Goal: Task Accomplishment & Management: Complete application form

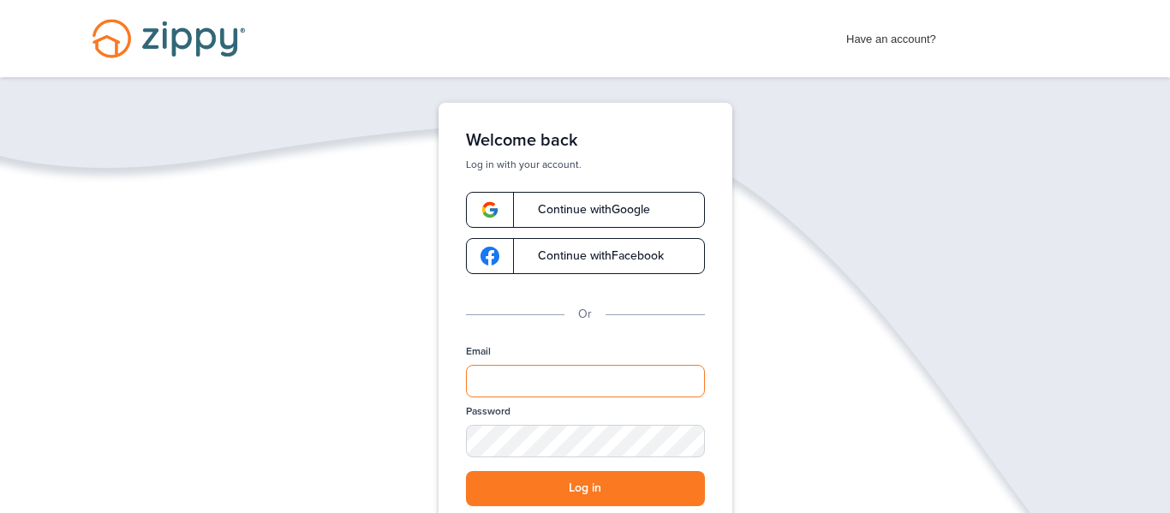
type input "**********"
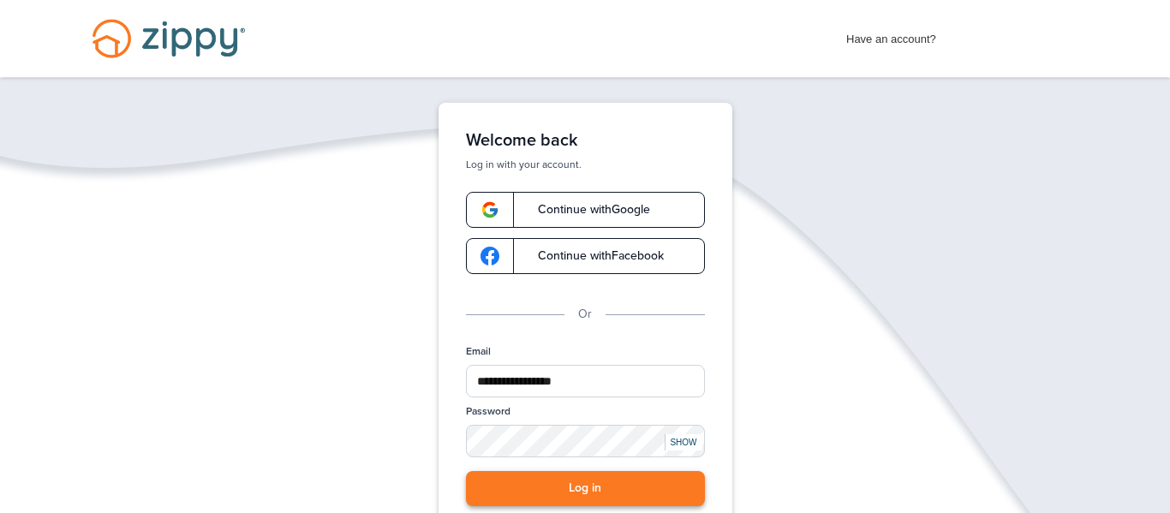
click at [595, 493] on button "Log in" at bounding box center [585, 488] width 239 height 35
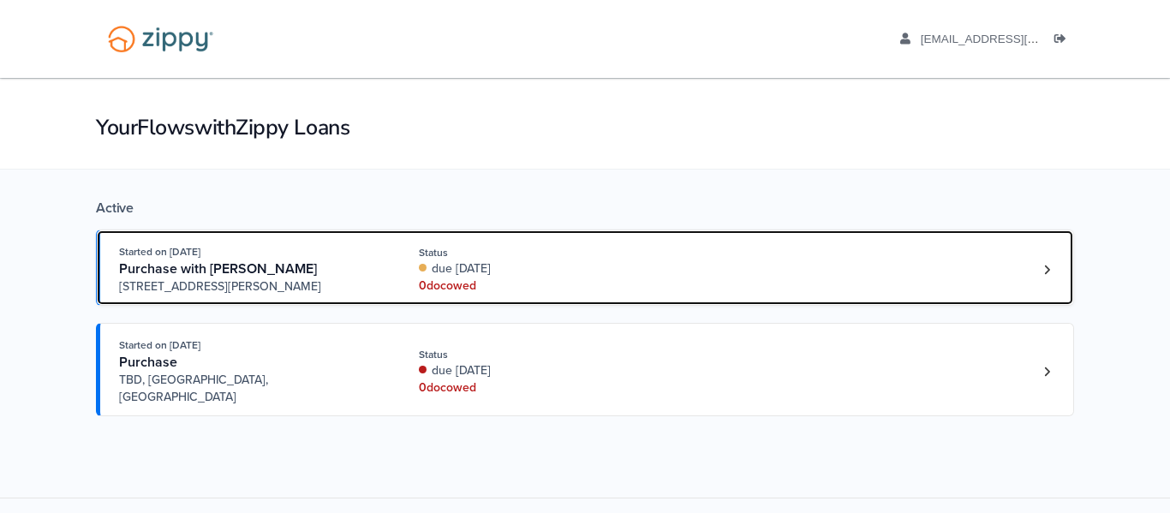
click at [436, 283] on div "0 doc owed" at bounding box center [533, 286] width 229 height 17
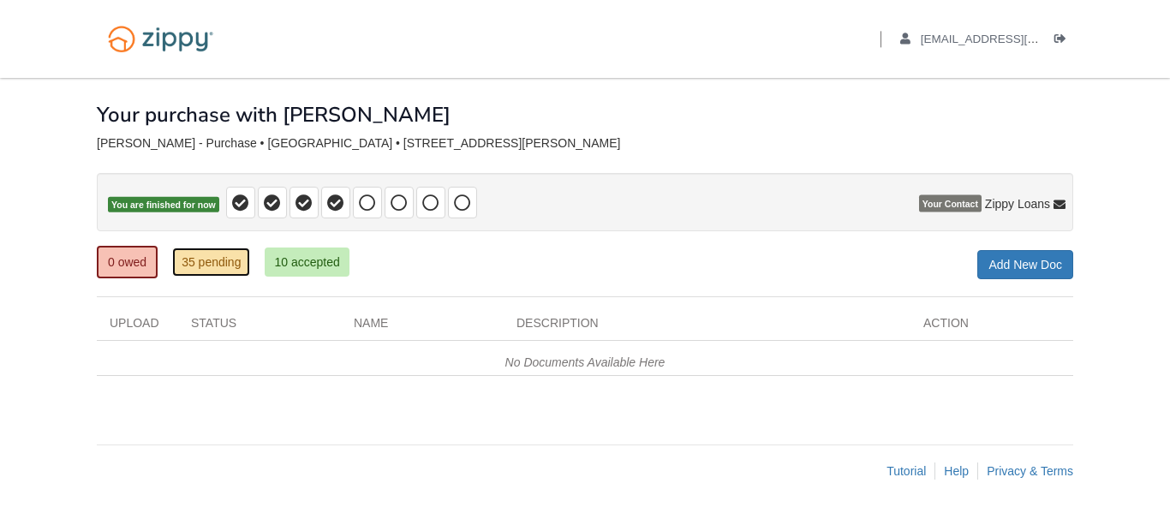
click at [221, 266] on link "35 pending" at bounding box center [211, 262] width 78 height 29
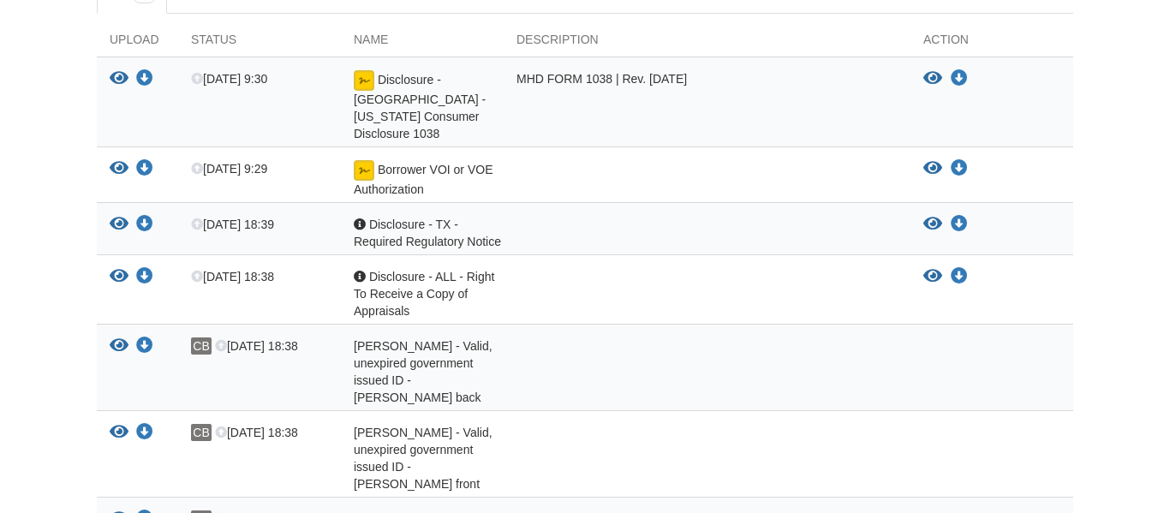
scroll to position [343, 0]
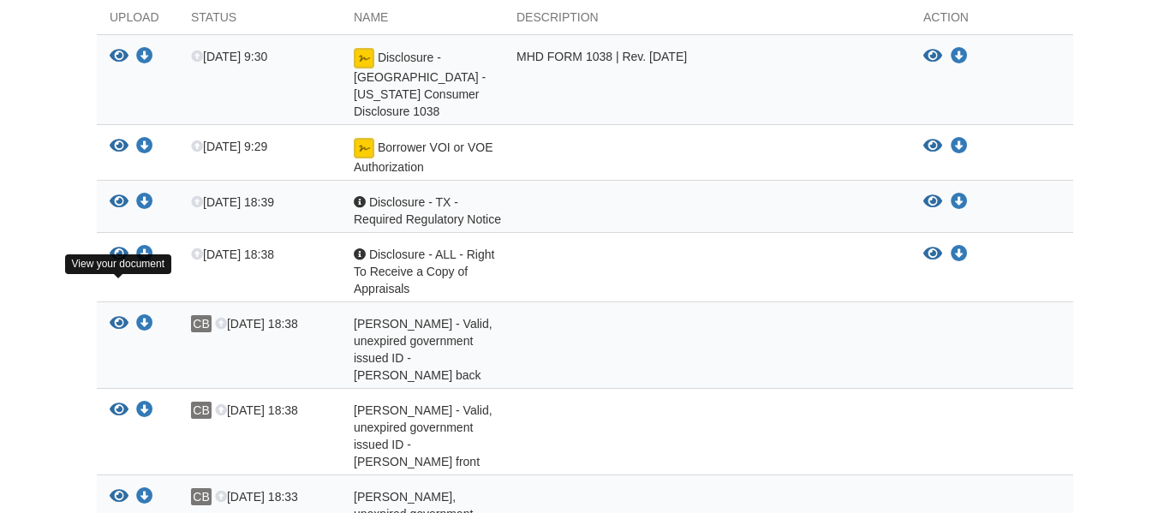
click at [125, 315] on icon "View Christy Barron - Valid, unexpired government issued ID - Christy back" at bounding box center [119, 323] width 19 height 17
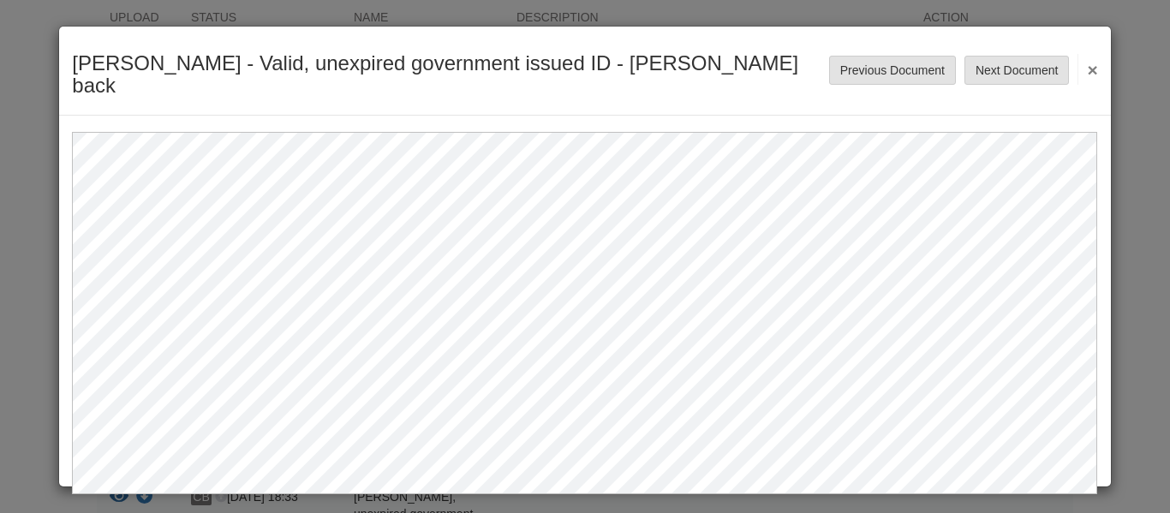
click at [1092, 60] on button "×" at bounding box center [1088, 69] width 20 height 31
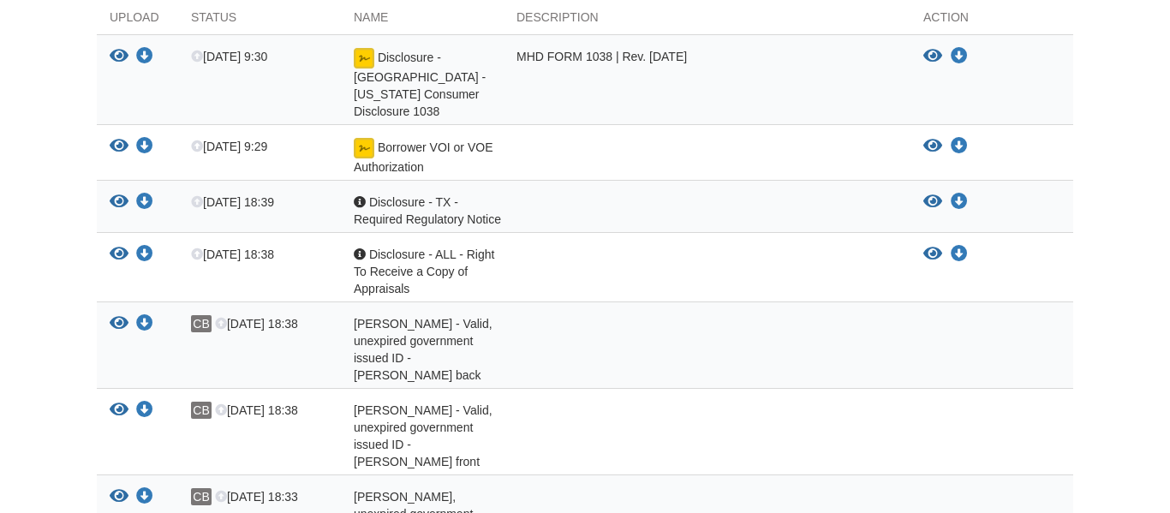
click at [417, 368] on span "[PERSON_NAME] - Valid, unexpired government issued ID - [PERSON_NAME] front" at bounding box center [423, 349] width 139 height 65
click at [122, 402] on icon "View Christy Barron - Valid, unexpired government issued ID - Christy front" at bounding box center [119, 410] width 19 height 17
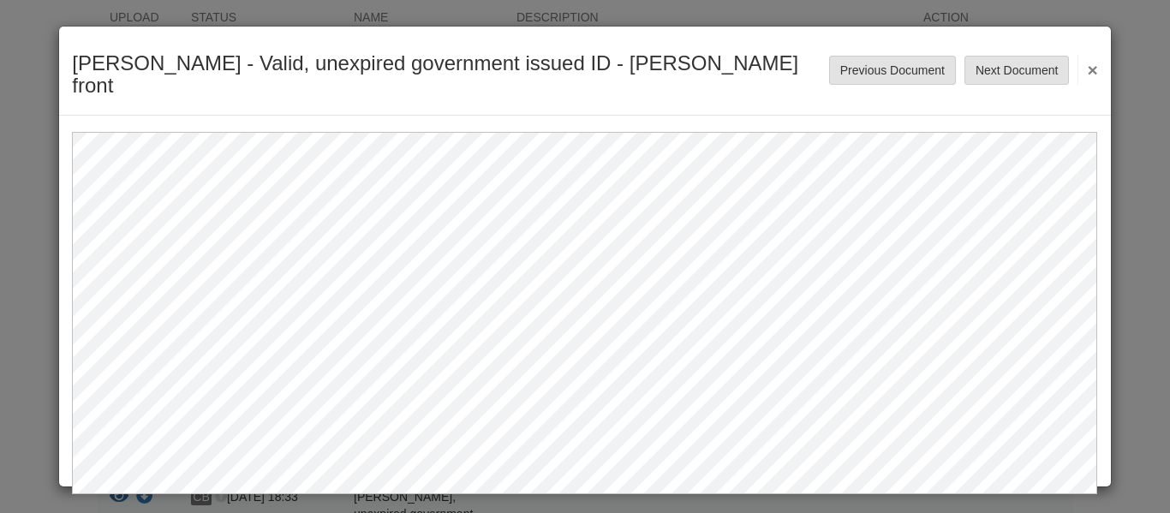
click at [1088, 55] on button "×" at bounding box center [1088, 69] width 20 height 31
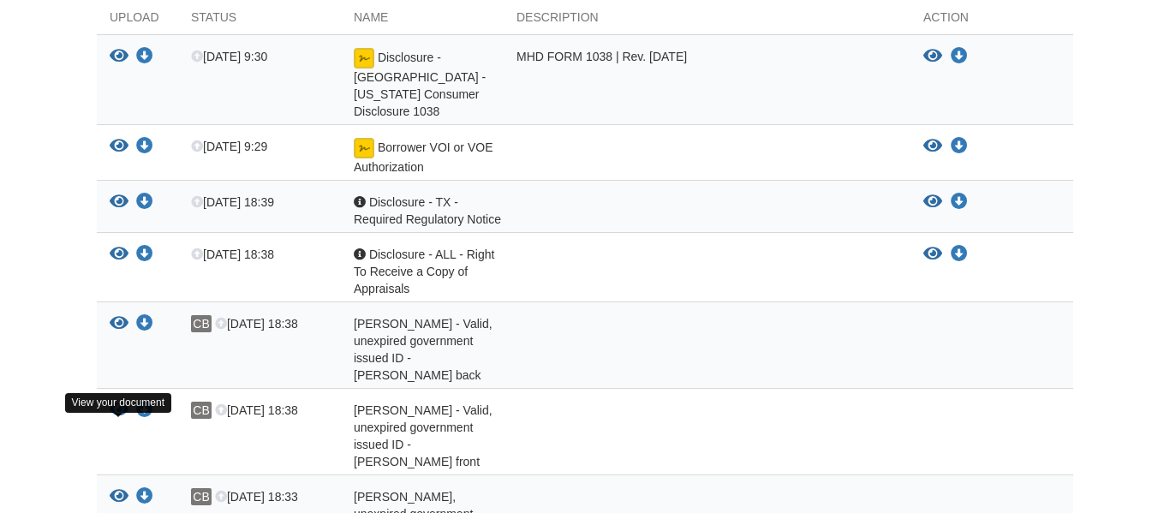
click at [116, 488] on icon "View Billy Bragewitz - Valid, unexpired government issued ID - Billy back id" at bounding box center [119, 496] width 19 height 17
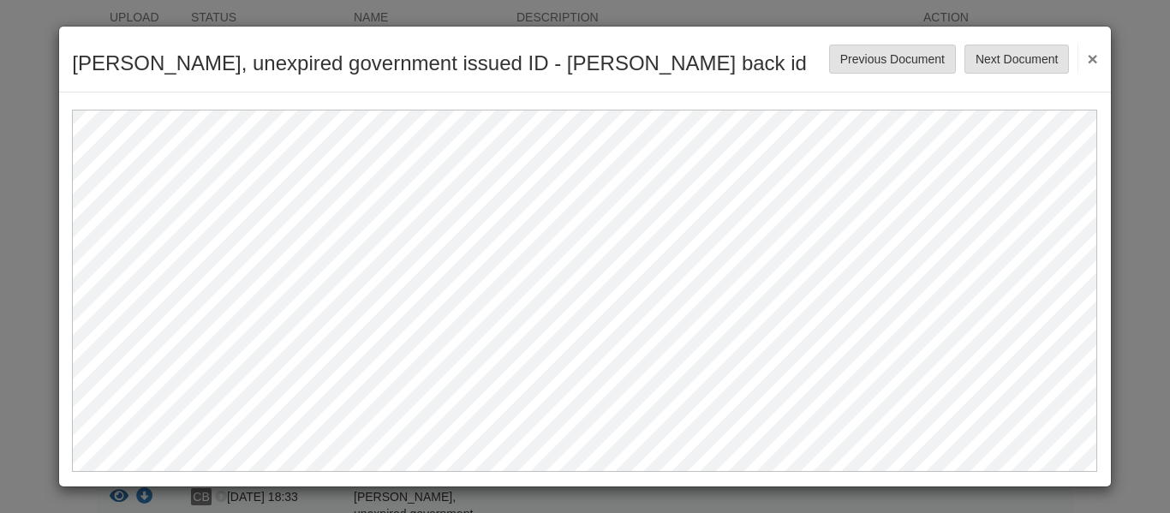
click at [1095, 57] on button "×" at bounding box center [1088, 58] width 20 height 31
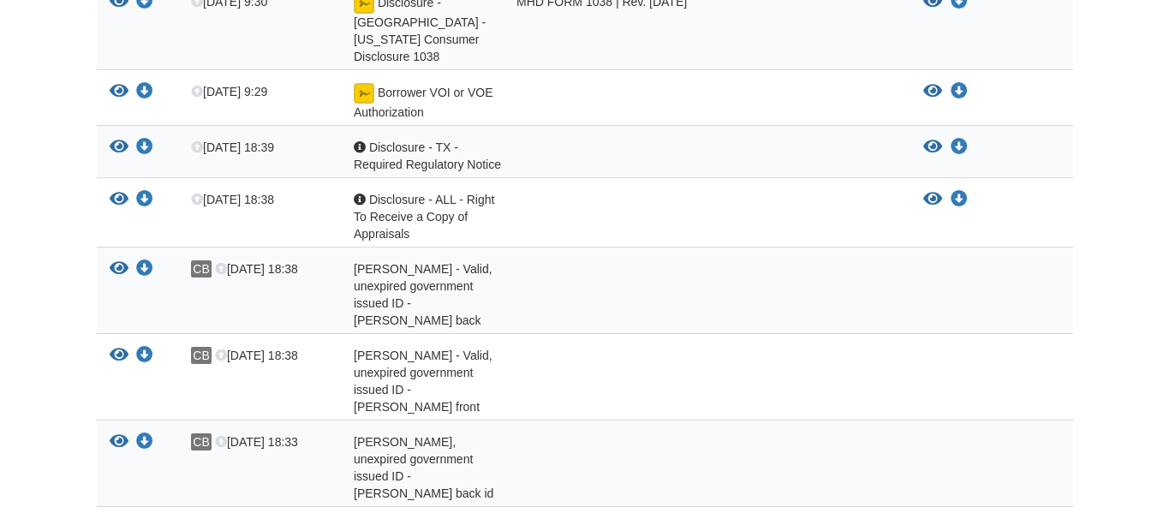
scroll to position [398, 0]
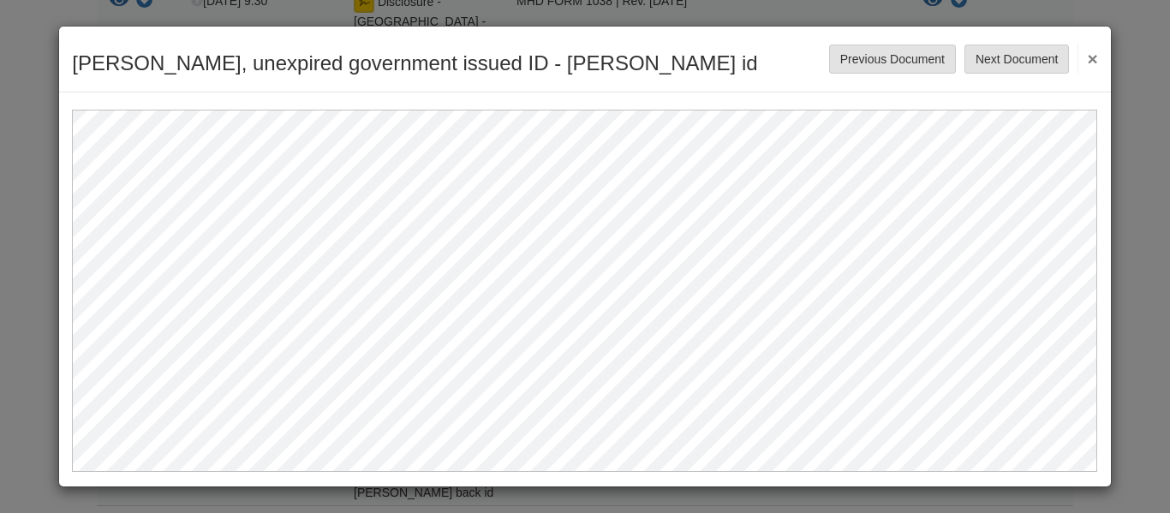
click at [1097, 64] on button "×" at bounding box center [1088, 58] width 20 height 31
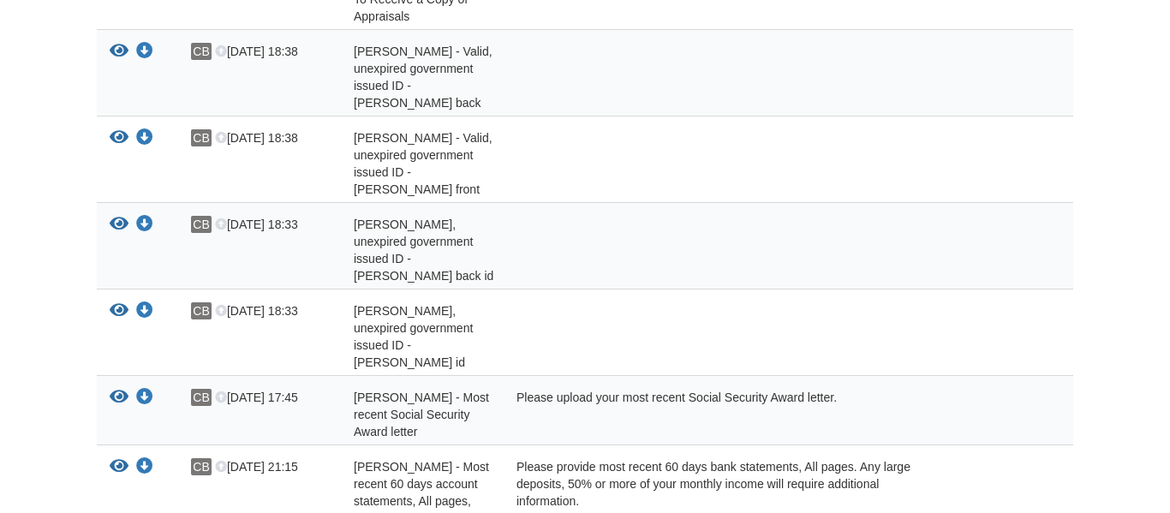
scroll to position [638, 0]
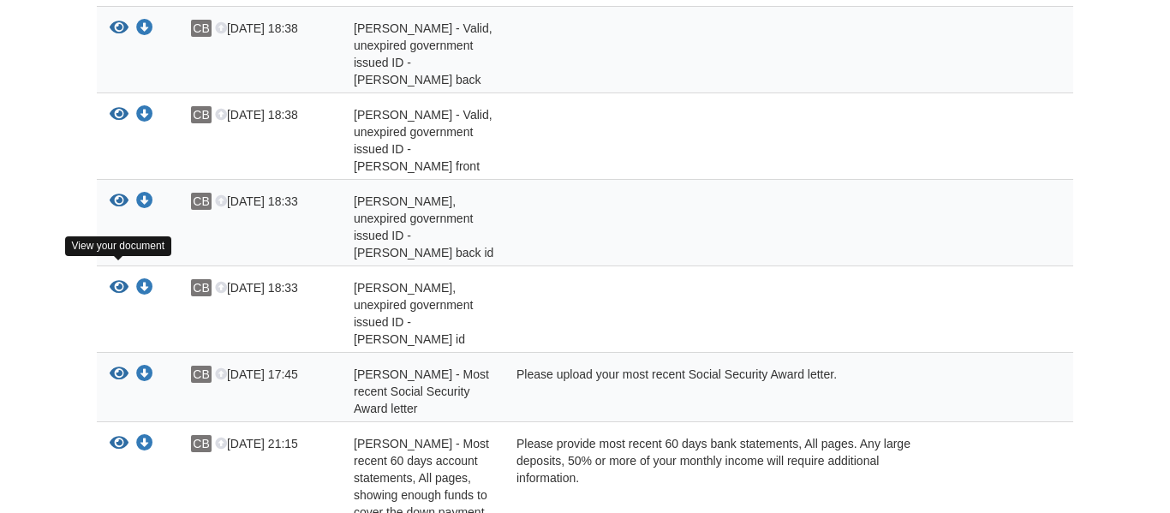
click at [126, 366] on icon "View Billy Bragewitz - Most recent Social Security Award letter" at bounding box center [119, 374] width 19 height 17
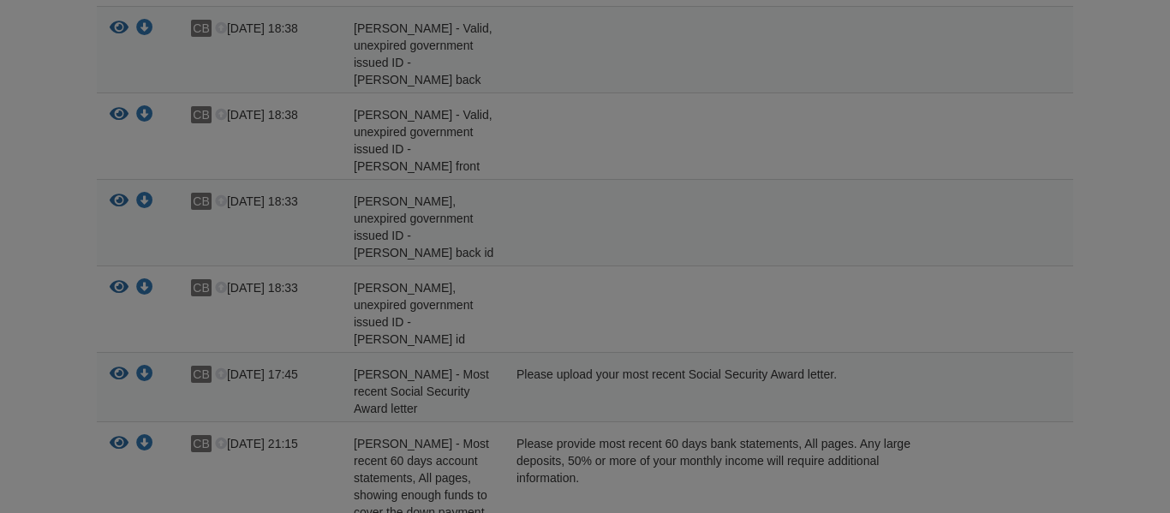
click at [0, 0] on div "Billy Bragewitz - Valid, unexpired government issued ID - Billy id Save Cancel …" at bounding box center [0, 0] width 0 height 0
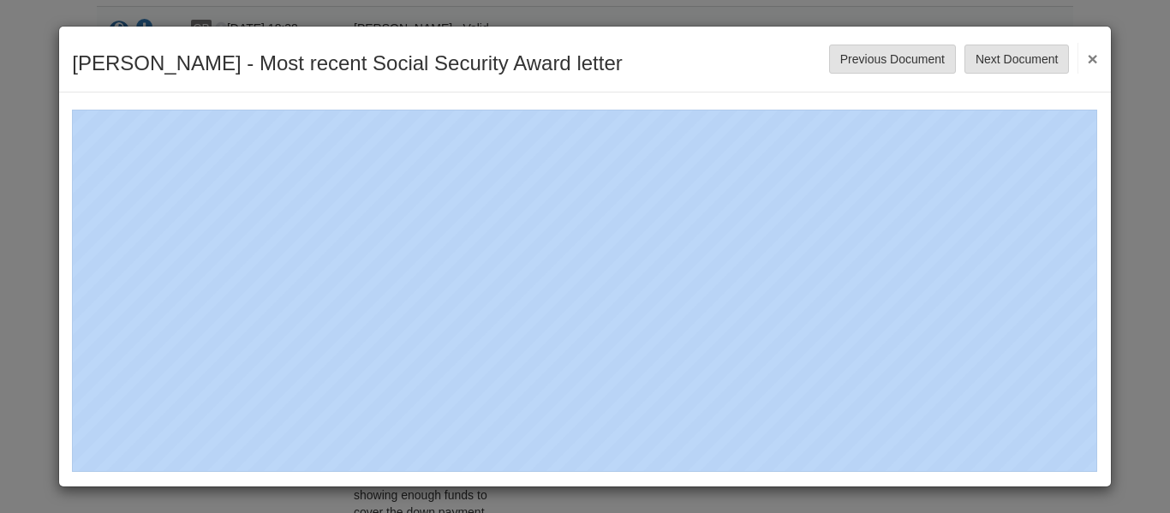
click at [1092, 63] on button "×" at bounding box center [1088, 58] width 20 height 31
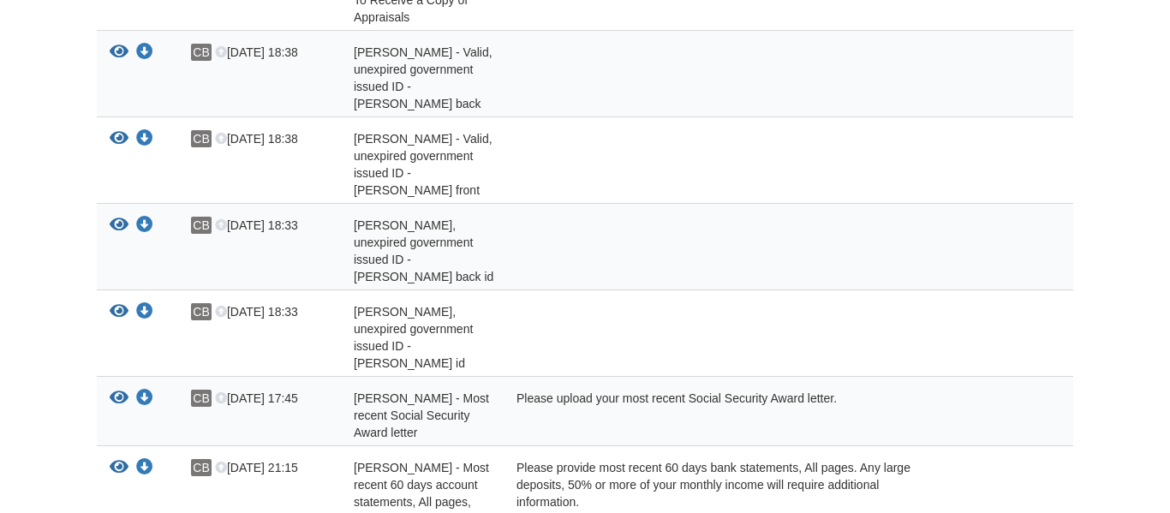
scroll to position [630, 0]
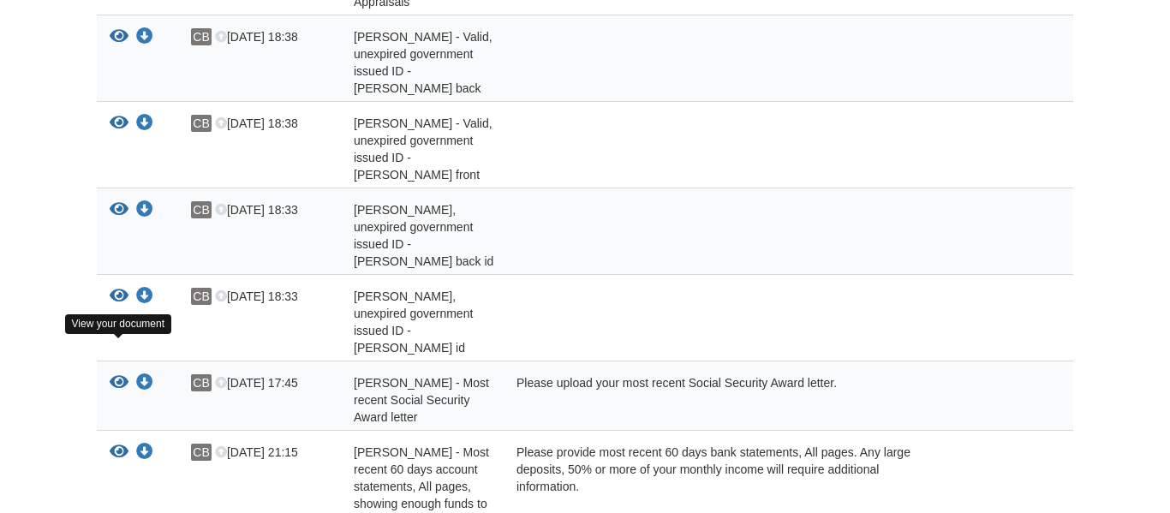
click at [117, 444] on icon "View Billy Bragewitz - Most recent 60 days account statements, All pages, showi…" at bounding box center [119, 452] width 19 height 17
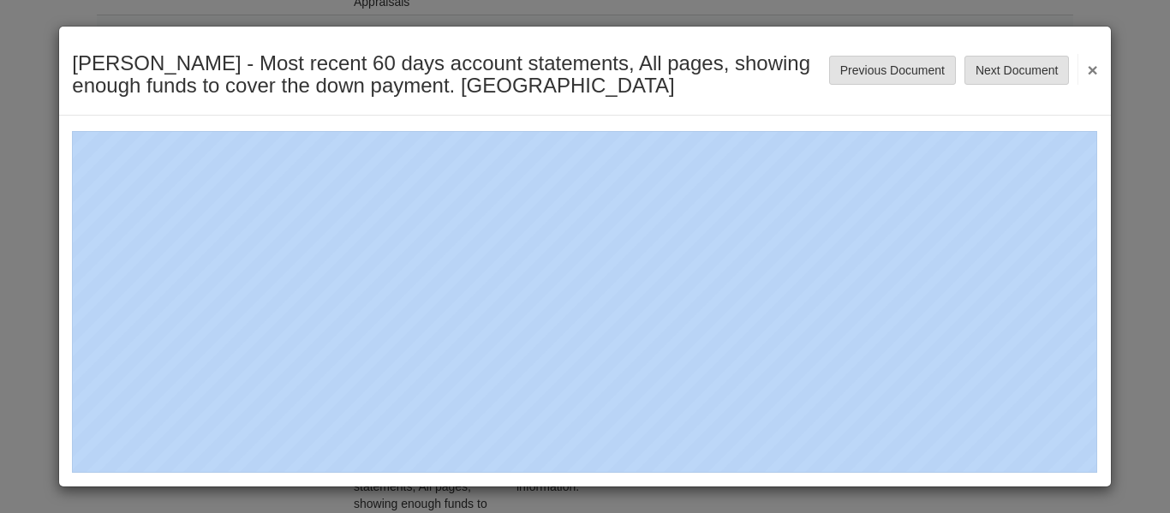
click at [1087, 75] on button "×" at bounding box center [1088, 69] width 20 height 31
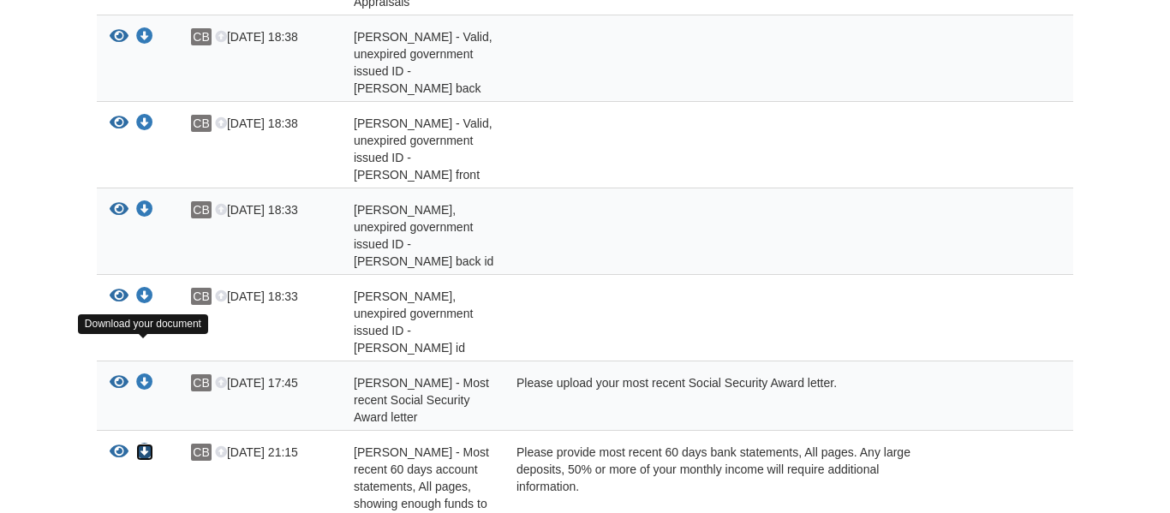
click at [144, 444] on icon "Download Billy Bragewitz - Most recent 60 days account statements, All pages, s…" at bounding box center [144, 452] width 17 height 17
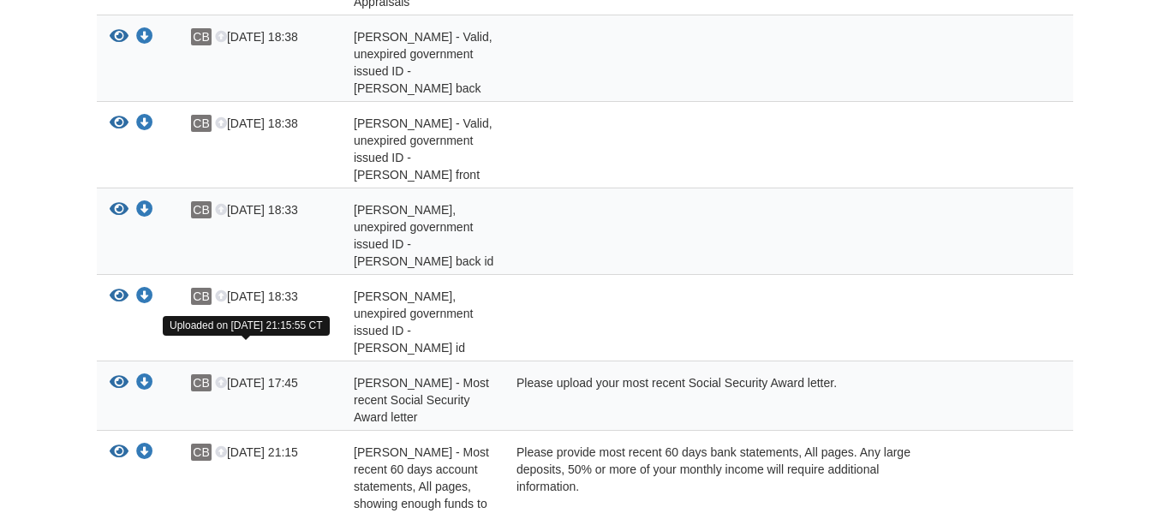
click at [217, 447] on icon at bounding box center [221, 453] width 12 height 12
click at [221, 447] on icon at bounding box center [221, 453] width 12 height 12
click at [441, 95] on span "[PERSON_NAME] - Most recent 60 days account statements, All pages, showing enou…" at bounding box center [423, 62] width 139 height 65
click at [221, 447] on icon at bounding box center [221, 453] width 12 height 12
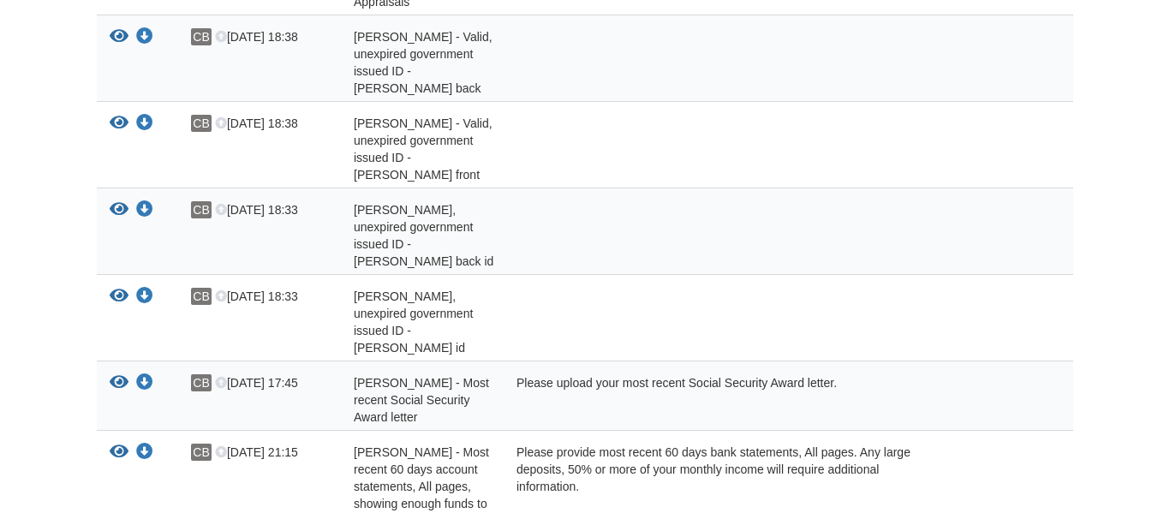
click at [221, 447] on icon at bounding box center [221, 453] width 12 height 12
click at [123, 444] on icon "View Billy Bragewitz - Most recent 60 days account statements, All pages, showi…" at bounding box center [119, 452] width 19 height 17
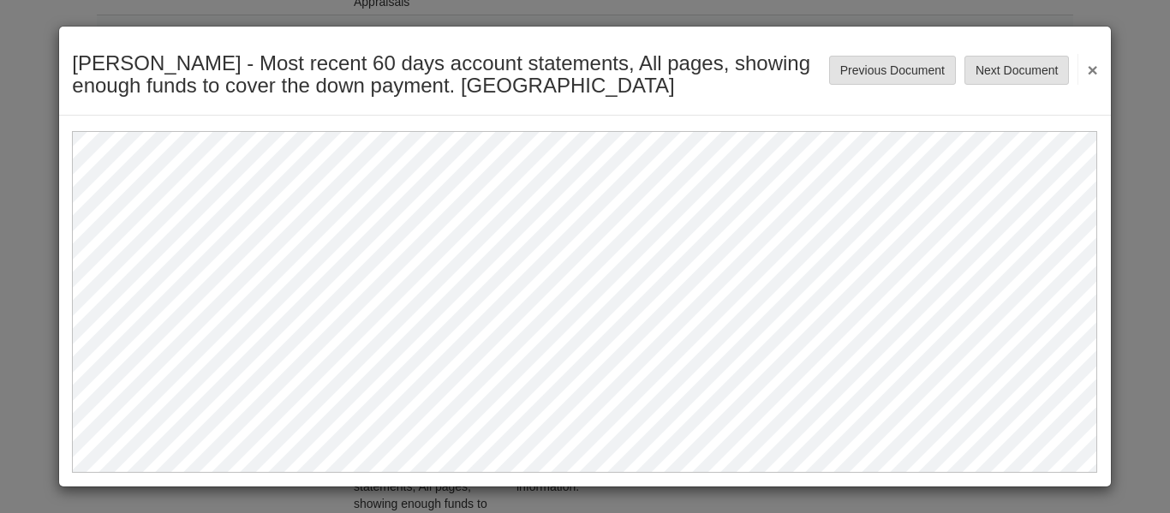
click at [1095, 69] on button "×" at bounding box center [1088, 69] width 20 height 31
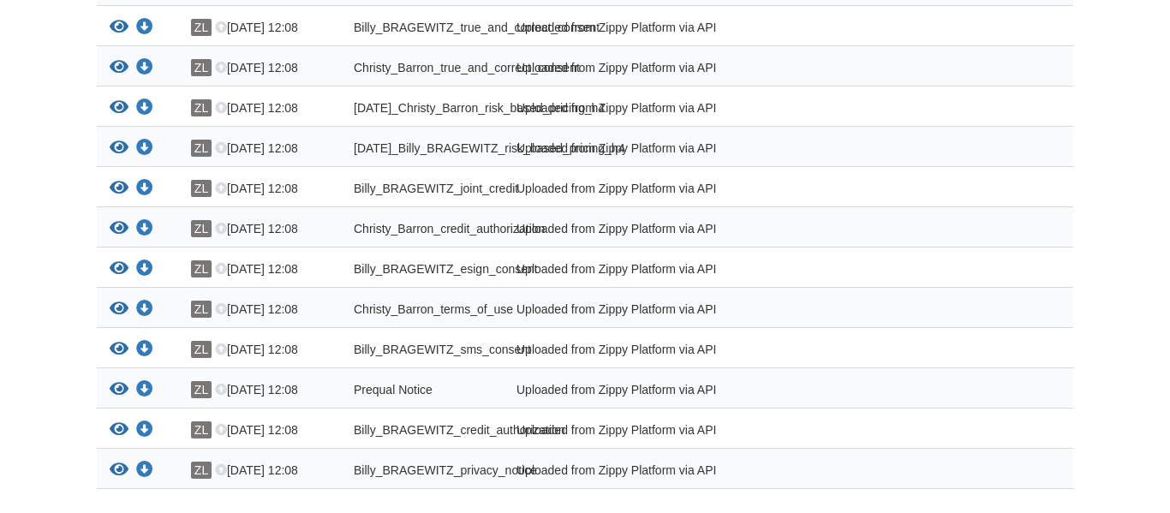
scroll to position [2010, 0]
click at [649, 421] on div "Uploaded from Zippy Platform via API" at bounding box center [707, 432] width 407 height 22
click at [124, 421] on icon "View Billy_BRAGEWITZ_credit_authorization" at bounding box center [119, 429] width 19 height 17
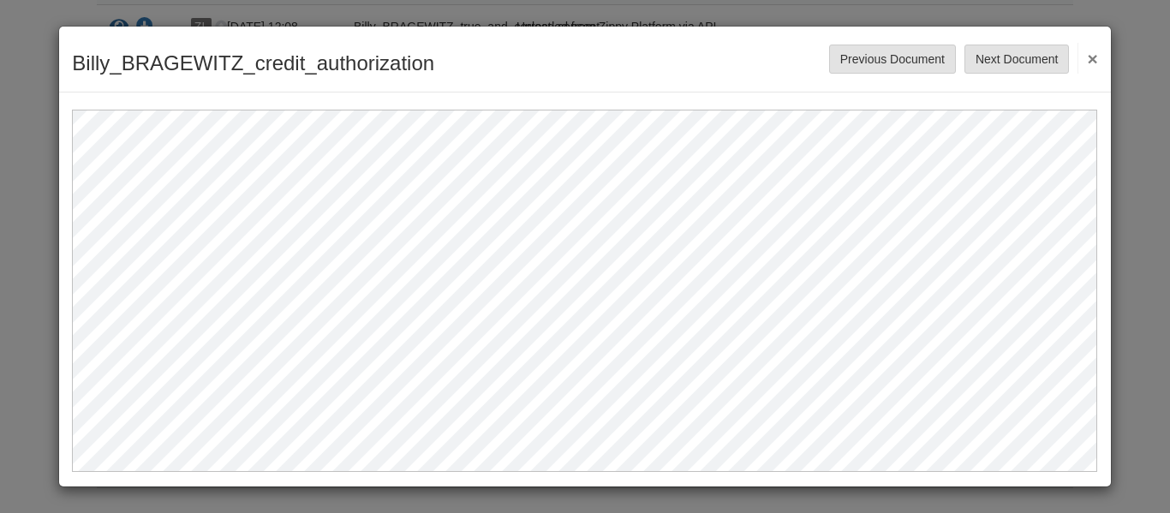
click at [1097, 59] on button "×" at bounding box center [1088, 58] width 20 height 31
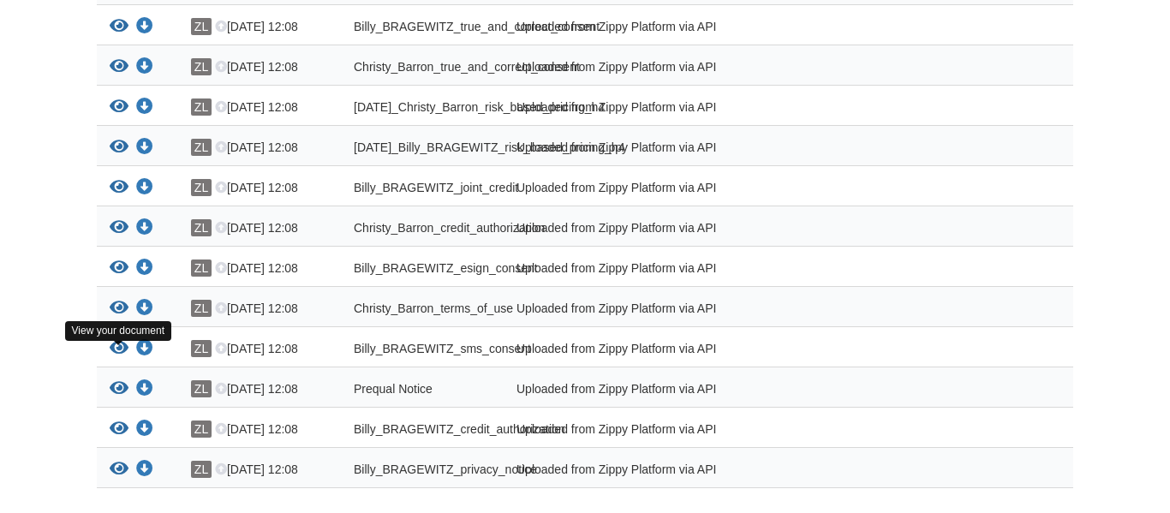
click at [120, 461] on icon "View Billy_BRAGEWITZ_privacy_notice" at bounding box center [119, 469] width 19 height 17
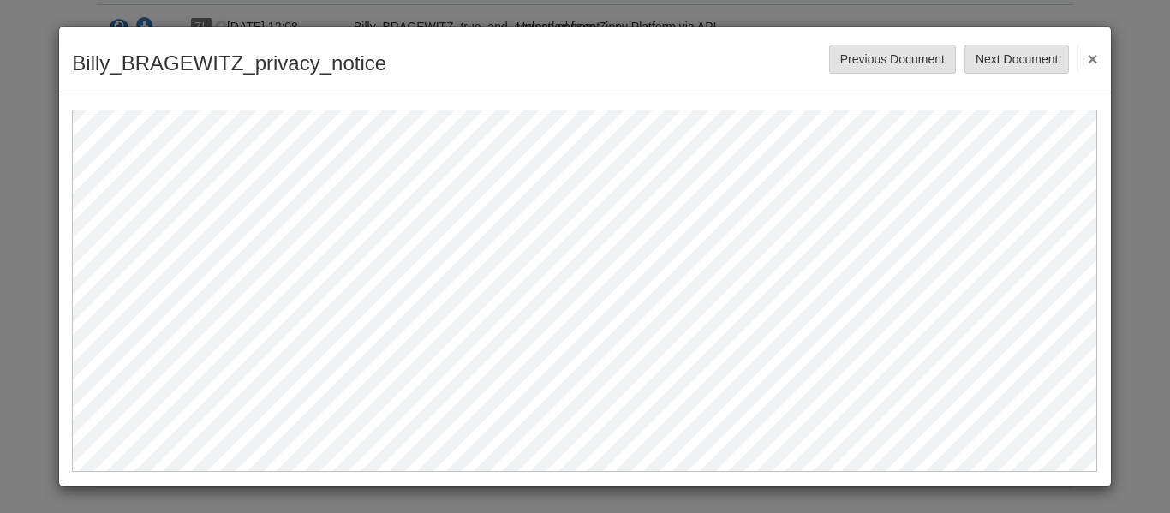
click at [1087, 58] on button "×" at bounding box center [1088, 58] width 20 height 31
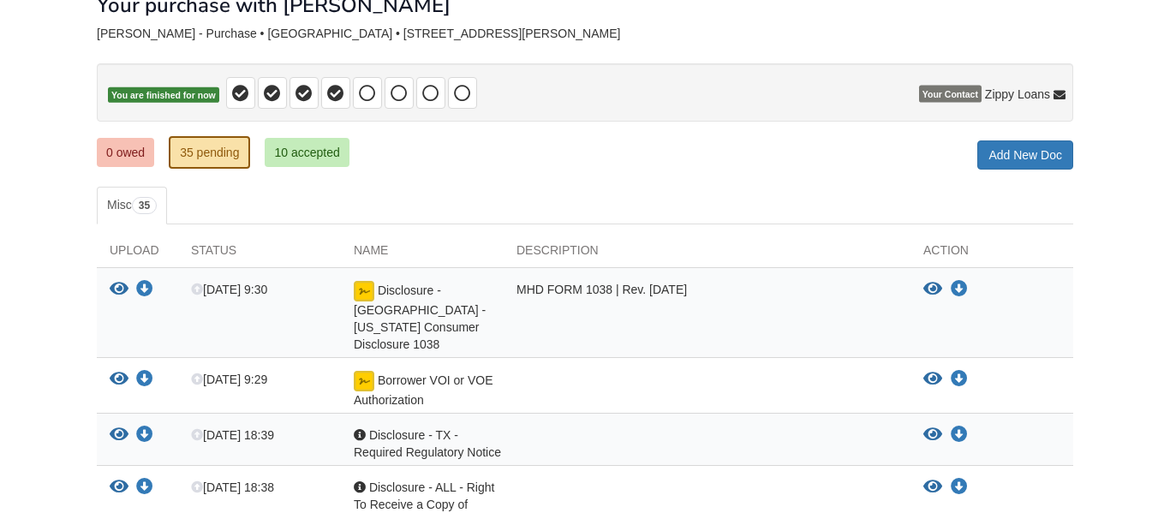
scroll to position [105, 0]
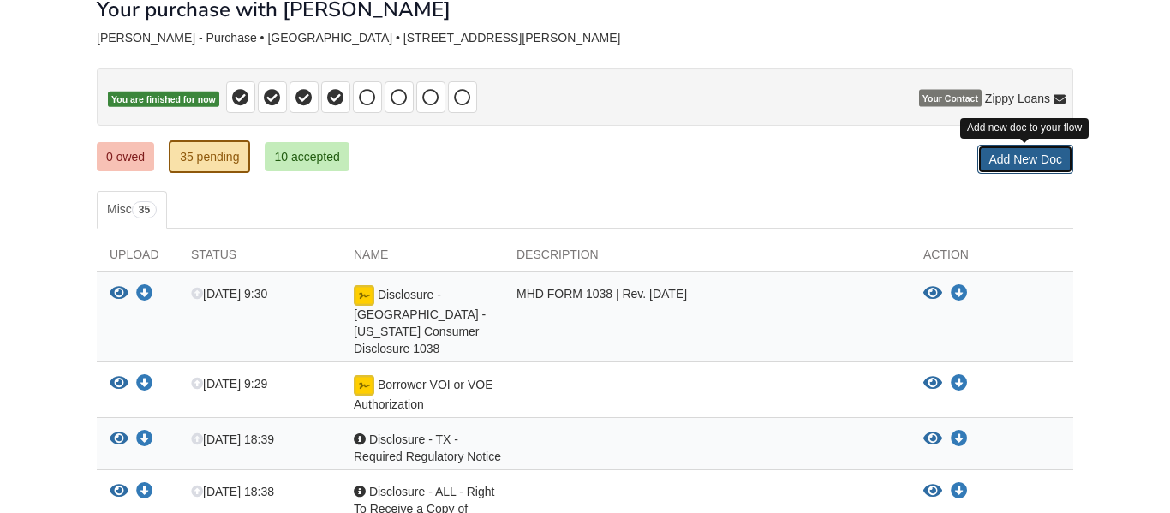
click at [1024, 161] on link "Add New Doc" at bounding box center [1026, 159] width 96 height 29
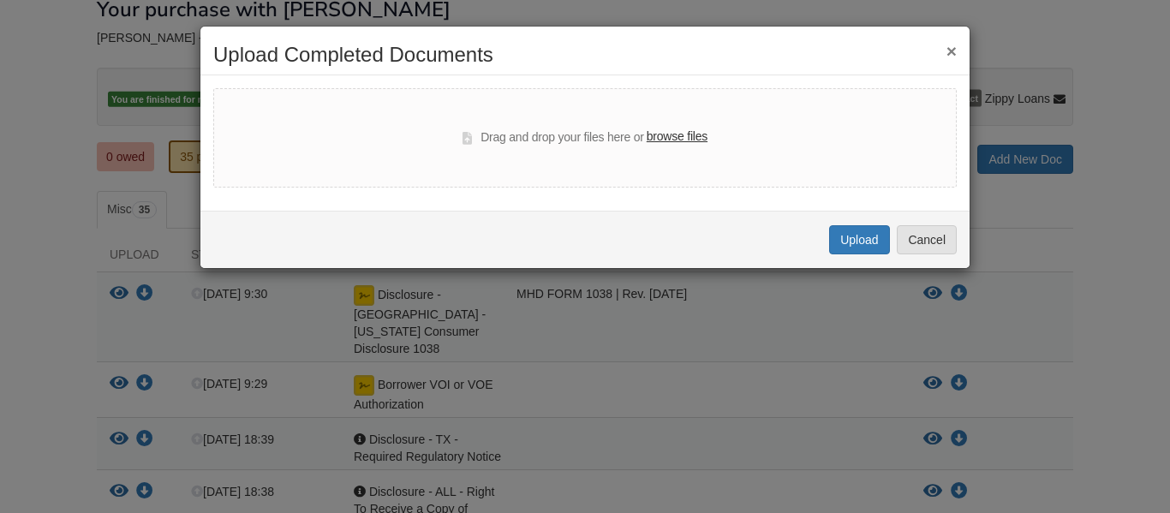
click at [691, 135] on label "browse files" at bounding box center [677, 137] width 61 height 19
click at [0, 0] on input "browse files" at bounding box center [0, 0] width 0 height 0
select select "****"
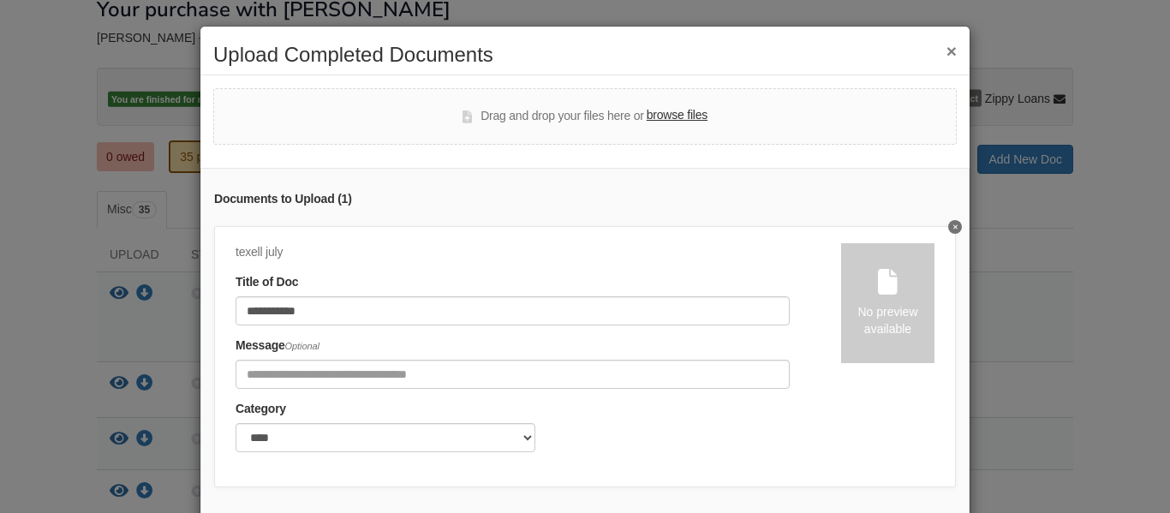
click at [962, 462] on div "**********" at bounding box center [584, 347] width 769 height 359
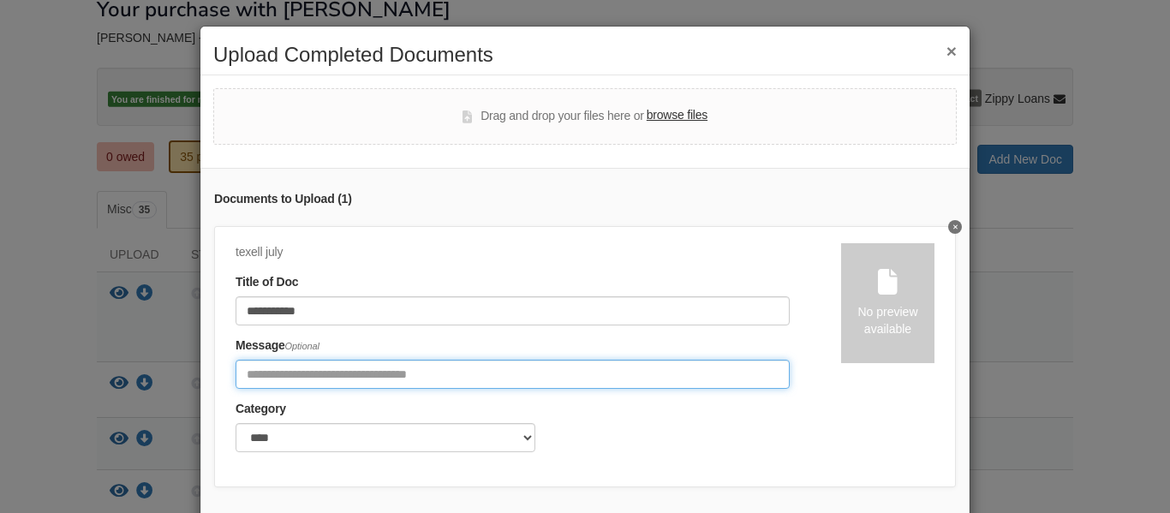
click at [520, 377] on input "Include any comments on this document" at bounding box center [513, 374] width 554 height 29
type input "**********"
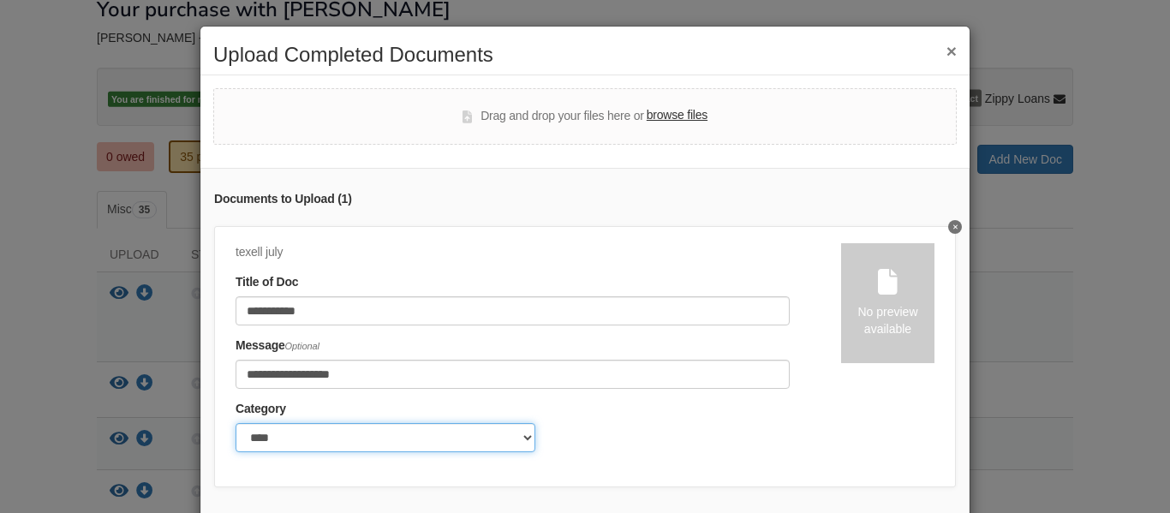
click at [527, 444] on select "******* ****" at bounding box center [386, 437] width 300 height 29
click at [594, 472] on div "**********" at bounding box center [585, 356] width 742 height 261
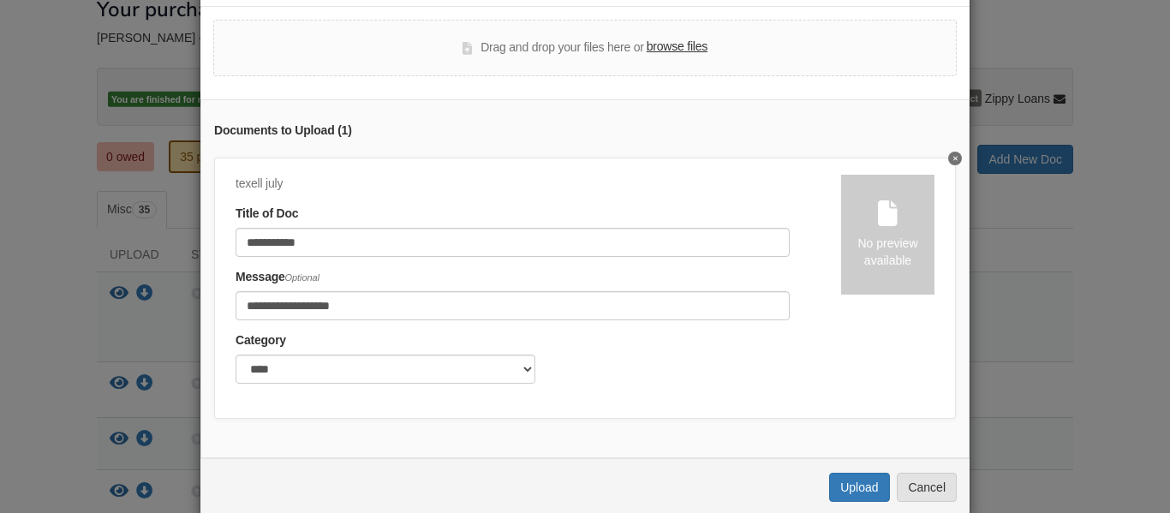
scroll to position [98, 0]
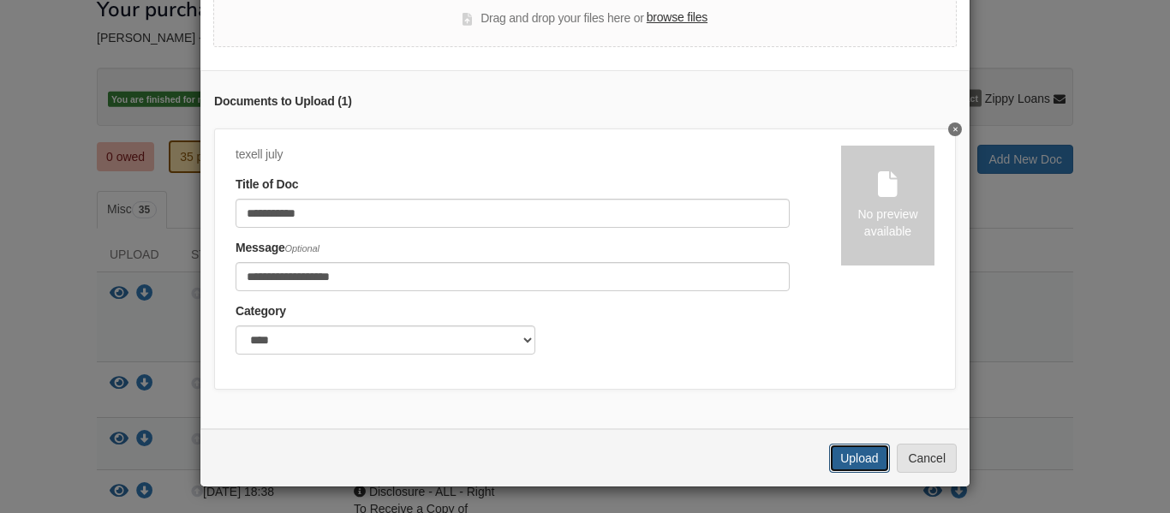
click at [876, 460] on button "Upload" at bounding box center [859, 458] width 60 height 29
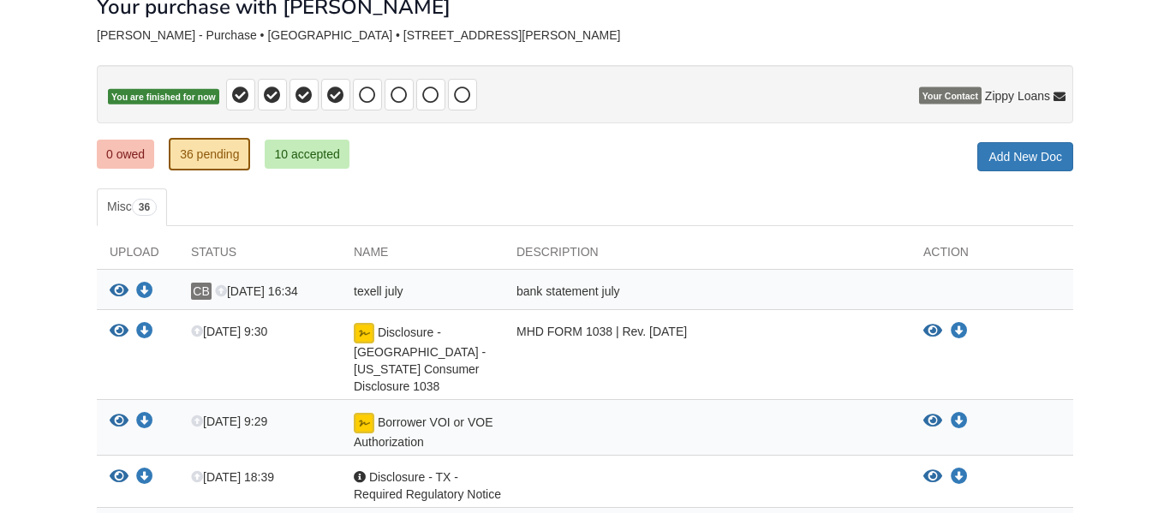
scroll to position [108, 0]
